Goal: Navigation & Orientation: Understand site structure

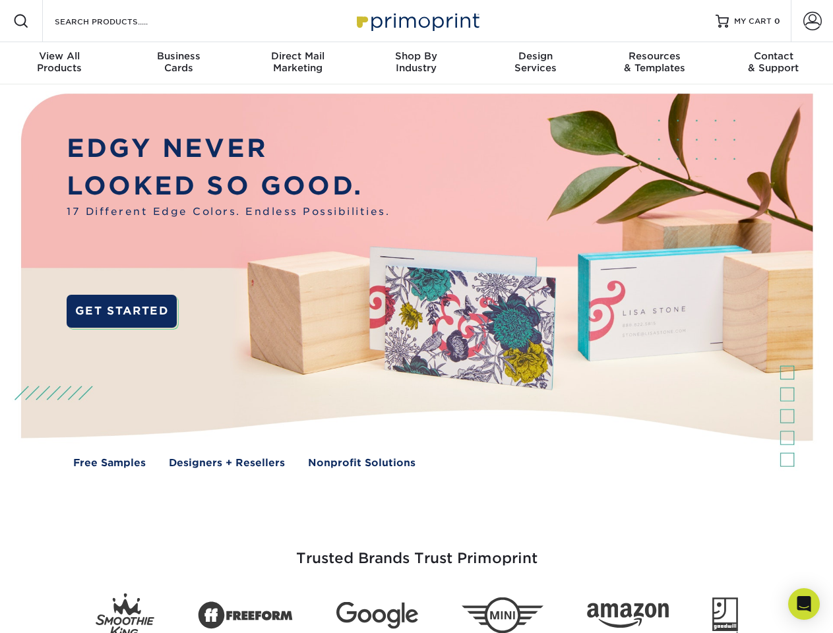
click at [416, 317] on img at bounding box center [416, 290] width 825 height 412
click at [21, 21] on span at bounding box center [21, 21] width 16 height 16
click at [812, 21] on span at bounding box center [813, 21] width 18 height 18
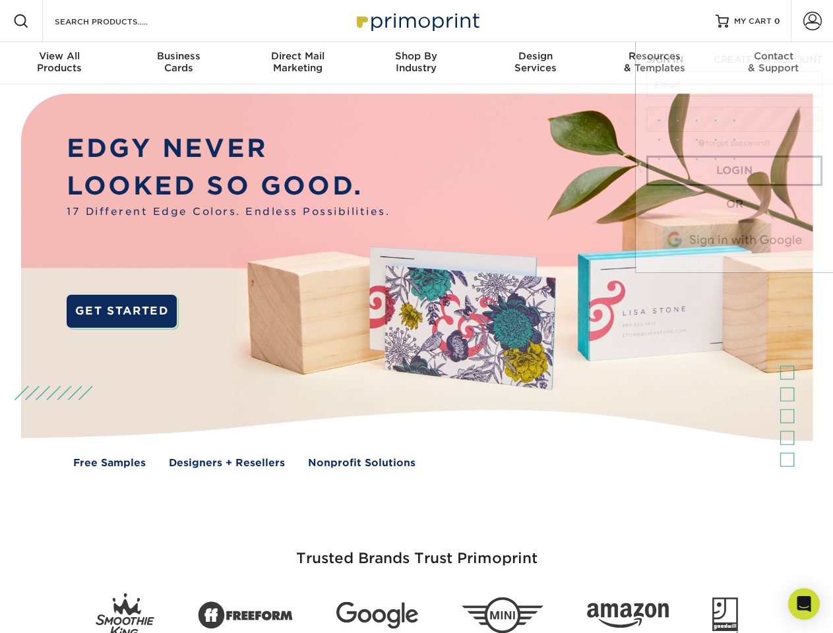
click at [59, 63] on div "View All Products" at bounding box center [59, 62] width 119 height 24
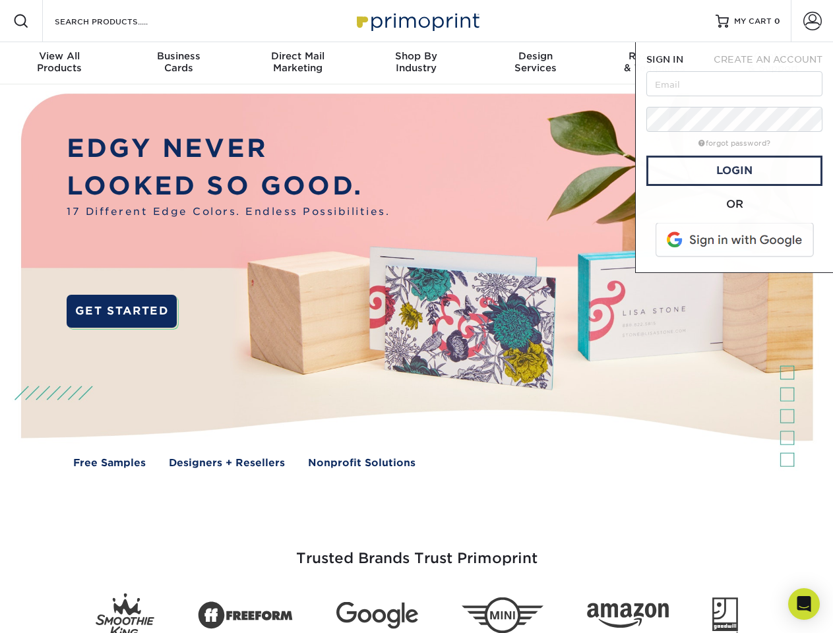
click at [178, 63] on div "Business Cards" at bounding box center [178, 62] width 119 height 24
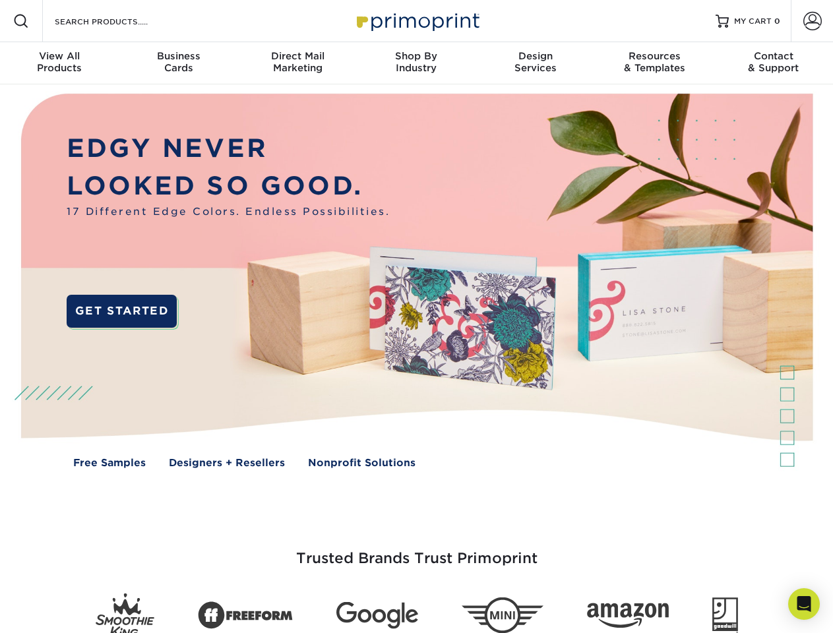
click at [298, 63] on div "Direct Mail Marketing" at bounding box center [297, 62] width 119 height 24
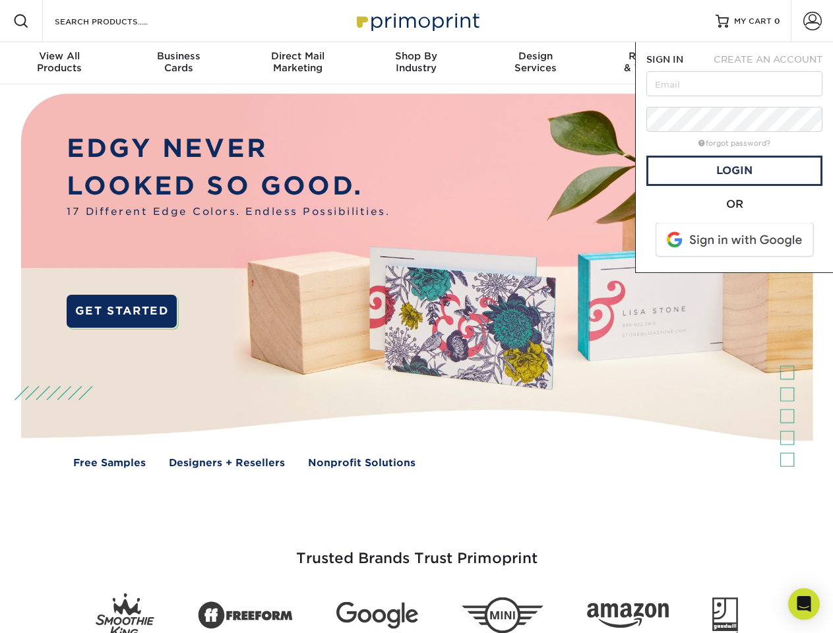
click at [416, 63] on div "Shop By Industry" at bounding box center [416, 62] width 119 height 24
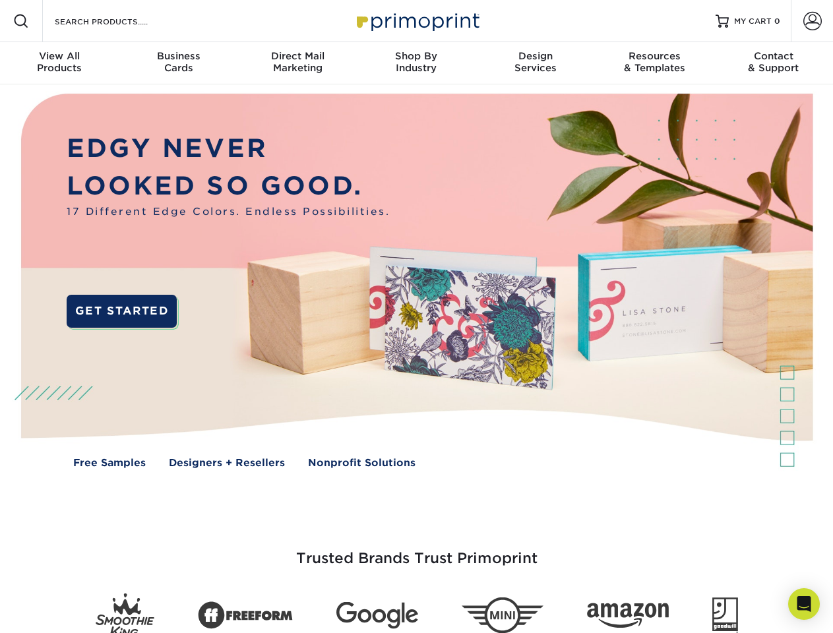
click at [536, 63] on div "Design Services" at bounding box center [535, 62] width 119 height 24
click at [655, 63] on span "SIGN IN" at bounding box center [665, 59] width 37 height 11
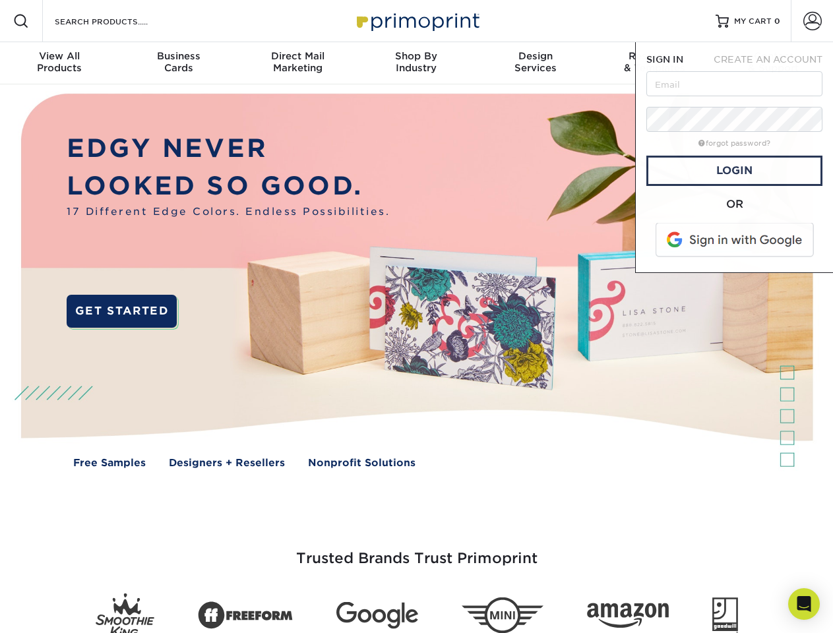
click at [774, 63] on div "Contact & Support" at bounding box center [774, 62] width 119 height 24
